Goal: Task Accomplishment & Management: Use online tool/utility

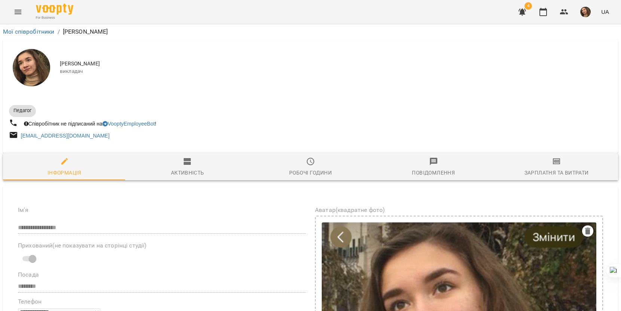
select select "**"
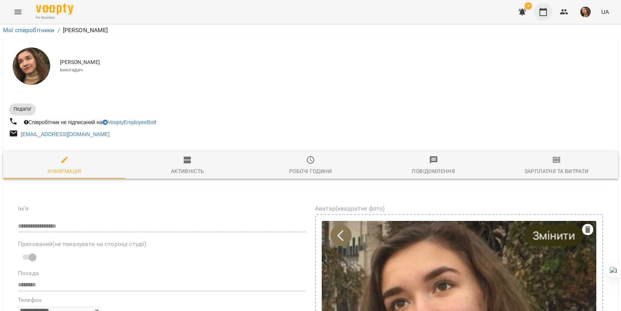
click at [543, 11] on icon "button" at bounding box center [543, 11] width 9 height 9
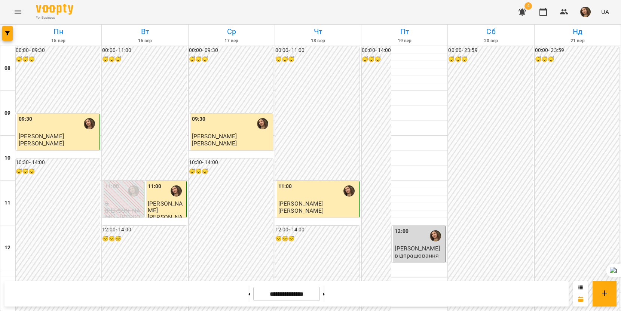
scroll to position [374, 0]
click at [325, 293] on button at bounding box center [324, 294] width 2 height 16
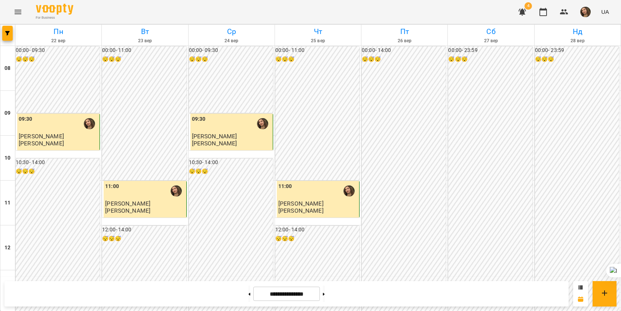
scroll to position [299, 0]
click at [325, 289] on button at bounding box center [324, 294] width 2 height 16
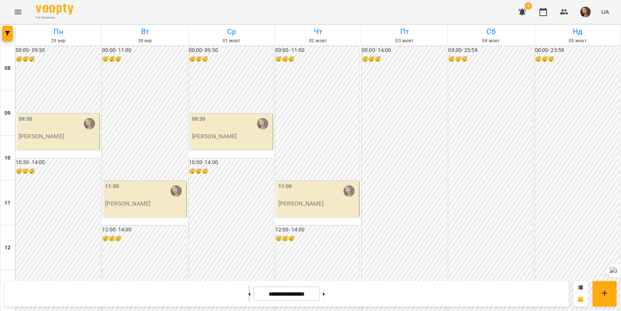
click at [248, 293] on button at bounding box center [249, 294] width 2 height 16
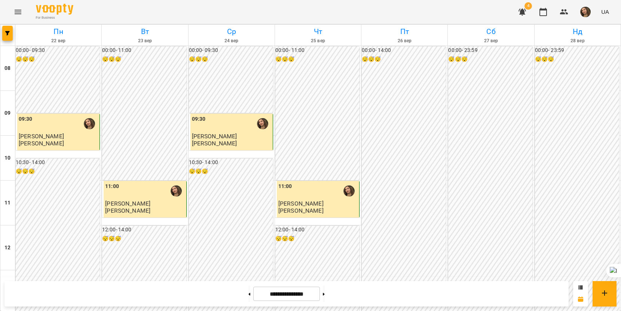
scroll to position [285, 0]
click at [325, 296] on button at bounding box center [324, 294] width 2 height 16
type input "**********"
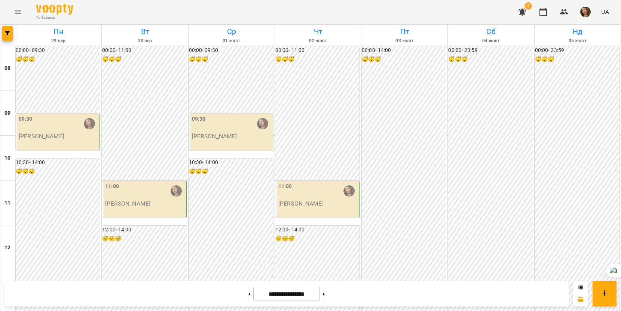
scroll to position [135, 0]
click at [593, 11] on button "button" at bounding box center [585, 11] width 19 height 19
drag, startPoint x: 593, startPoint y: 11, endPoint x: 578, endPoint y: 30, distance: 24.3
click at [578, 30] on span "[PERSON_NAME]" at bounding box center [583, 28] width 48 height 9
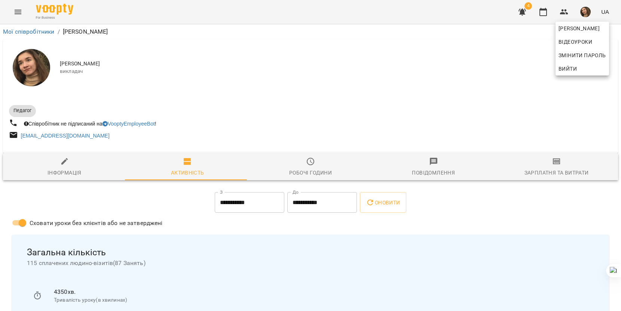
click at [614, 110] on div at bounding box center [310, 155] width 621 height 311
click at [537, 163] on span "Зарплатня та Витрати" at bounding box center [557, 167] width 114 height 20
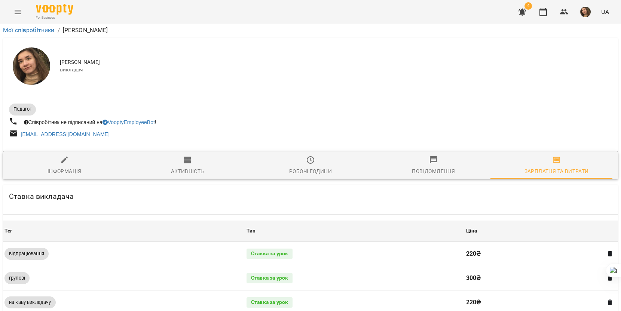
scroll to position [262, 0]
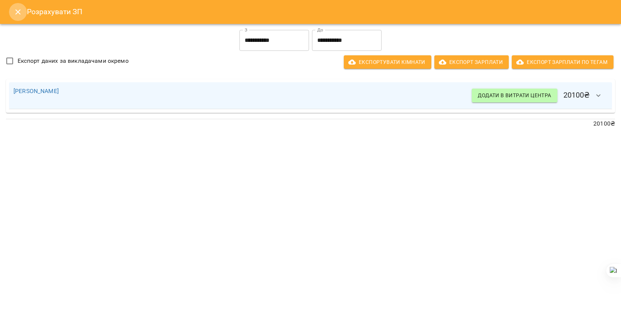
click at [21, 16] on icon "Close" at bounding box center [17, 11] width 9 height 9
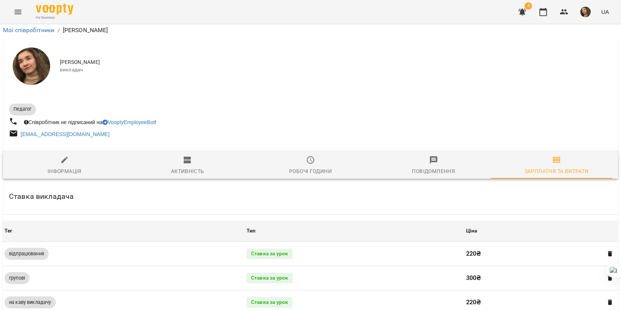
scroll to position [112, 0]
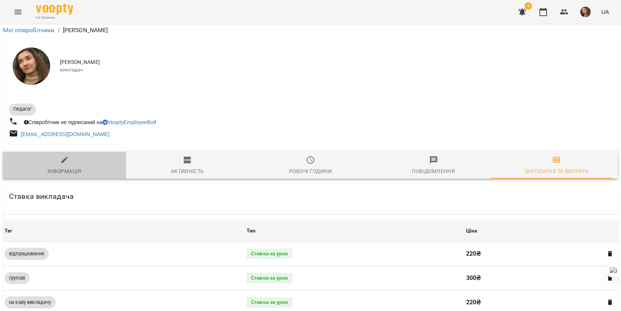
click at [68, 156] on icon "button" at bounding box center [64, 160] width 9 height 9
select select "**"
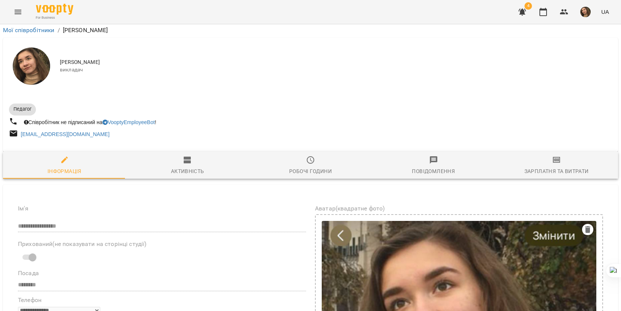
scroll to position [0, 0]
